Goal: Task Accomplishment & Management: Complete application form

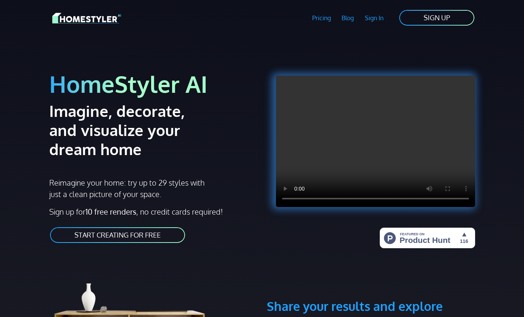
click at [158, 236] on link "START CREATING FOR FREE" at bounding box center [117, 234] width 137 height 17
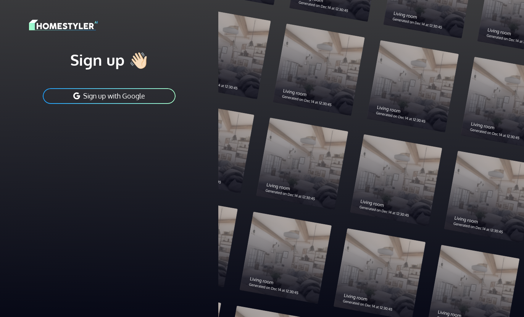
click at [148, 92] on button "Sign up with Google" at bounding box center [109, 95] width 134 height 17
click at [134, 98] on button "Sign up with Google" at bounding box center [109, 95] width 134 height 17
click at [135, 95] on button "Sign up with Google" at bounding box center [109, 95] width 134 height 17
click at [126, 98] on button "Sign up with Google" at bounding box center [109, 95] width 134 height 17
click at [114, 90] on button "Sign up with Google" at bounding box center [109, 95] width 134 height 17
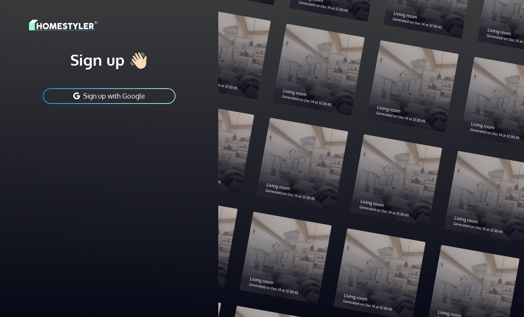
click at [120, 96] on button "Sign up with Google" at bounding box center [109, 95] width 134 height 17
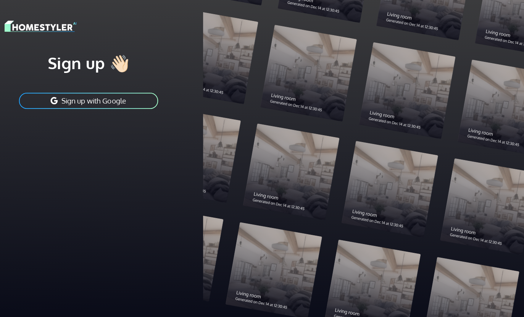
click at [118, 95] on button "Sign up with Google" at bounding box center [109, 95] width 134 height 17
click at [114, 94] on button "Sign up with Google" at bounding box center [109, 95] width 134 height 17
